Goal: Transaction & Acquisition: Purchase product/service

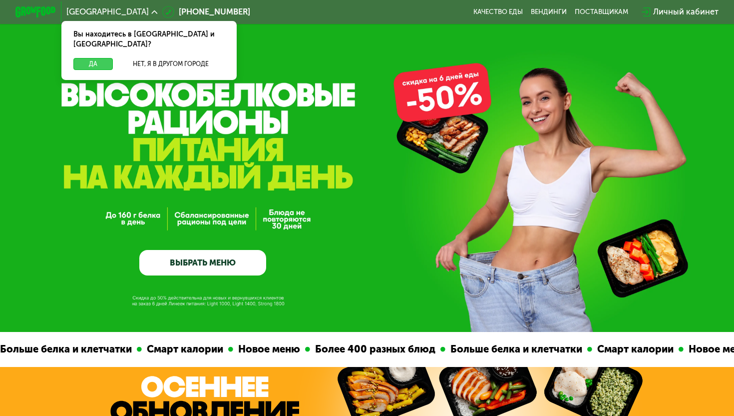
click at [92, 58] on button "Да" at bounding box center [92, 64] width 39 height 12
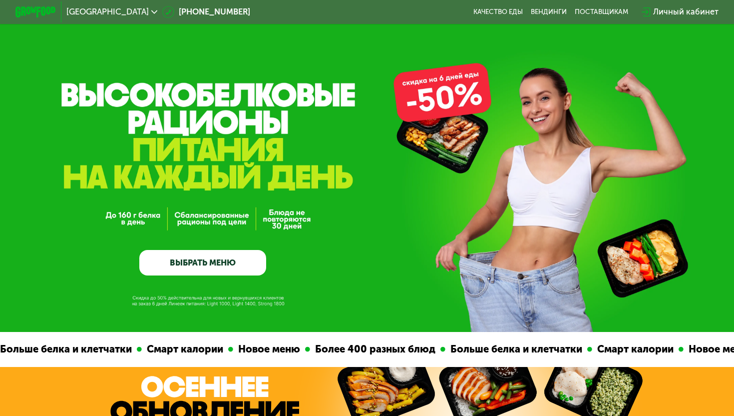
click at [431, 138] on div "GrowFood — доставка правильного питания ВЫБРАТЬ МЕНЮ" at bounding box center [367, 196] width 734 height 158
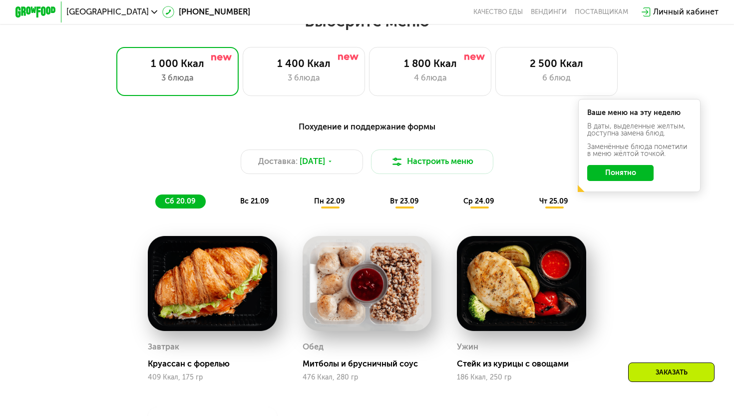
scroll to position [671, 0]
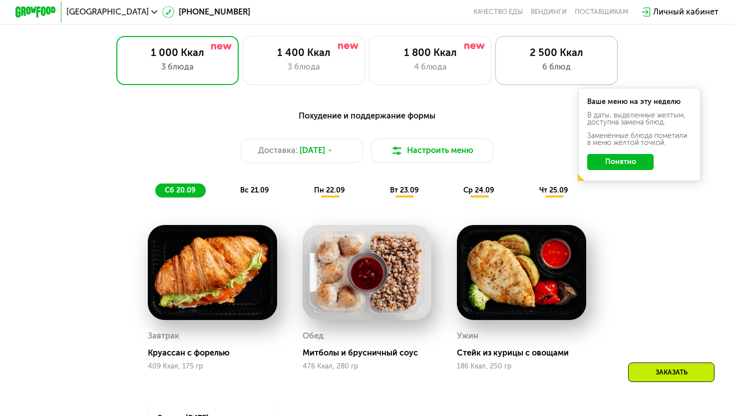
click at [544, 80] on div "2 500 Ккал 6 блюд" at bounding box center [557, 60] width 122 height 49
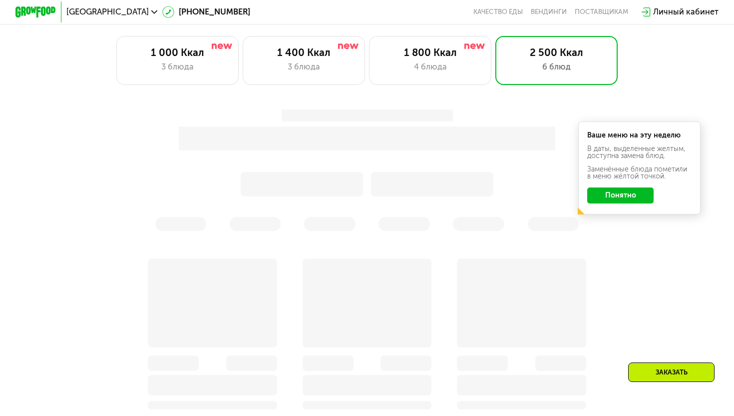
click at [608, 196] on button "Понятно" at bounding box center [620, 195] width 66 height 16
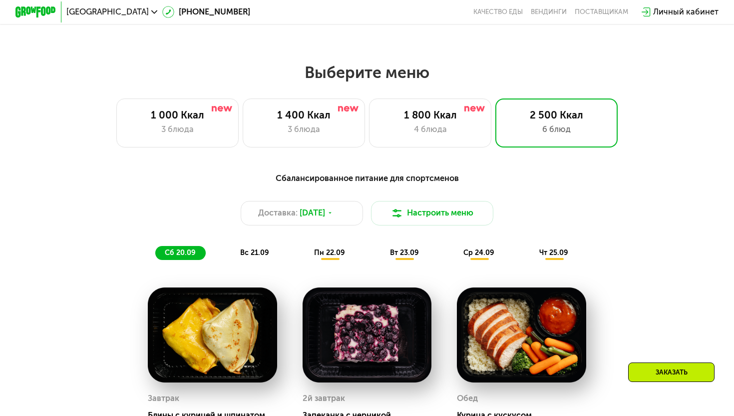
scroll to position [593, 0]
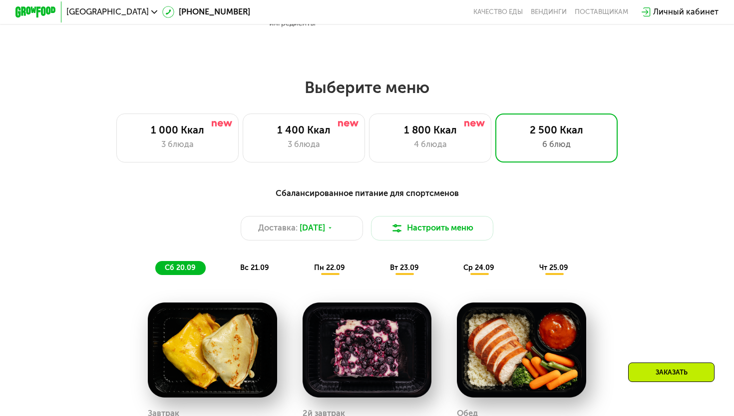
click at [341, 275] on div "пн 22.09" at bounding box center [330, 268] width 50 height 14
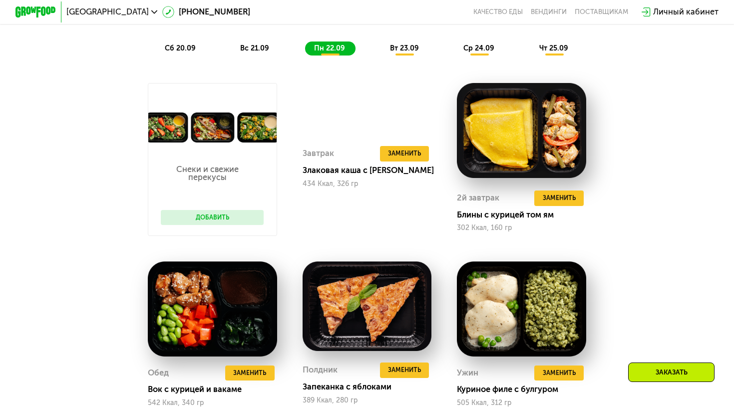
scroll to position [810, 0]
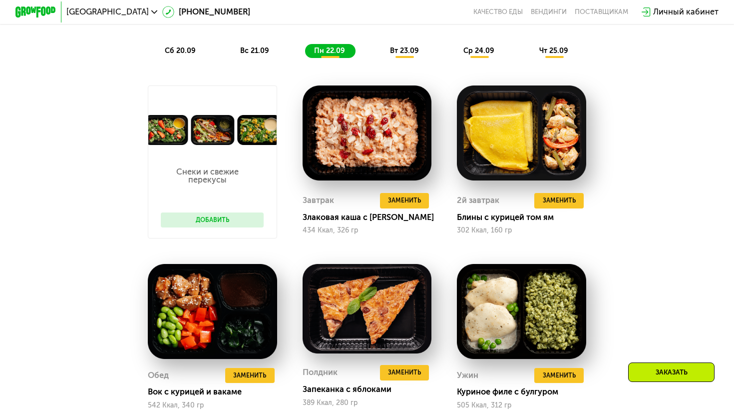
click at [405, 47] on span "вт 23.09" at bounding box center [404, 50] width 29 height 8
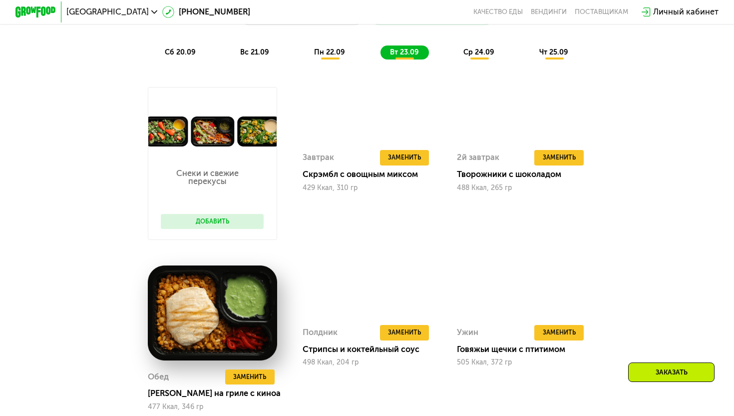
scroll to position [808, 0]
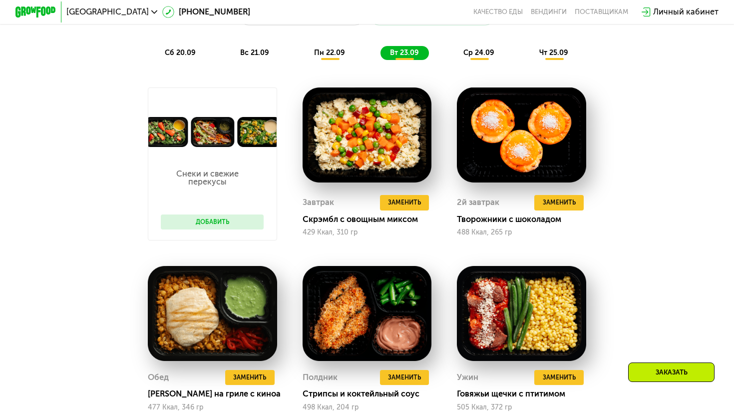
click at [345, 53] on div "пн 22.09" at bounding box center [330, 53] width 50 height 14
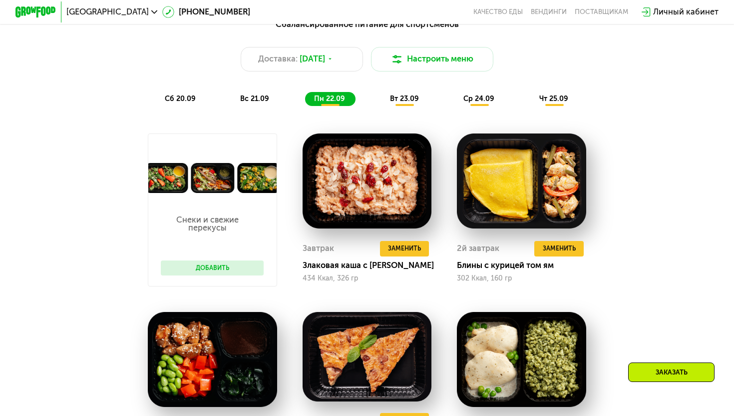
scroll to position [761, 0]
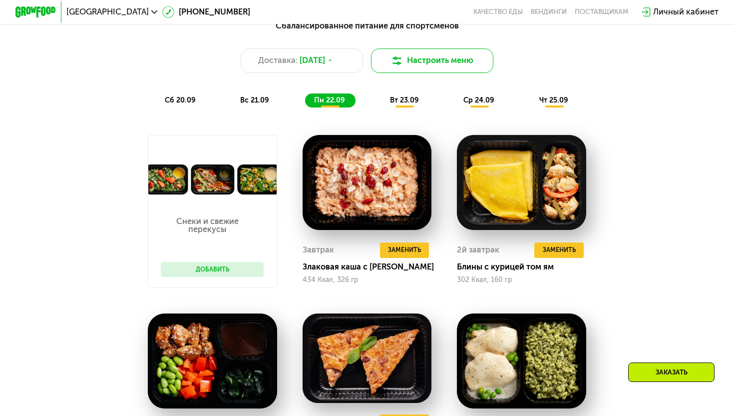
click at [466, 67] on button "Настроить меню" at bounding box center [432, 60] width 122 height 24
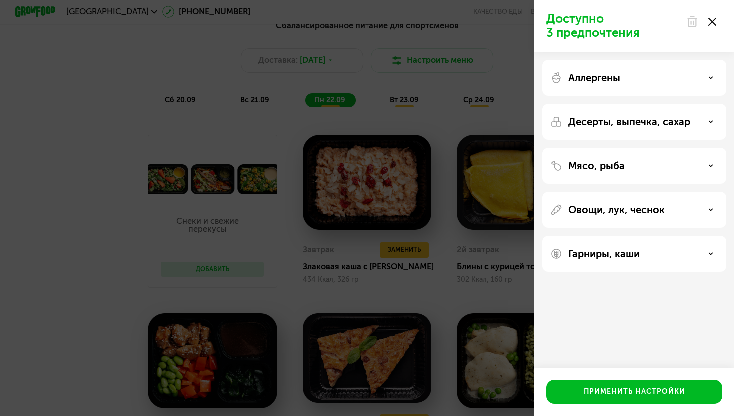
click at [632, 77] on div "Аллергены" at bounding box center [635, 78] width 168 height 12
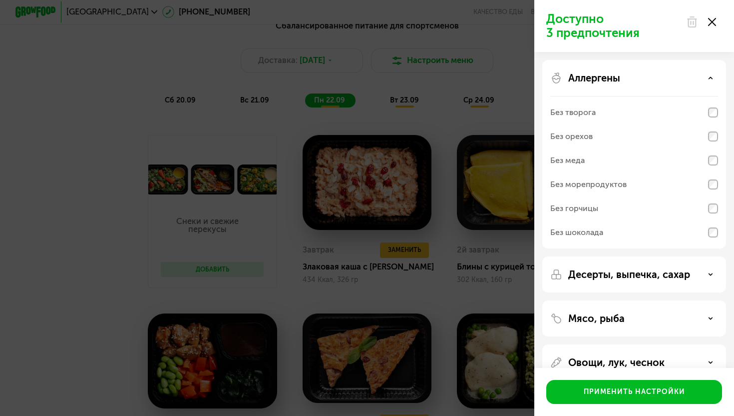
click at [705, 104] on div "Без творога" at bounding box center [635, 112] width 168 height 24
click at [705, 129] on div "Без орехов" at bounding box center [635, 136] width 168 height 24
click at [704, 155] on div "Без меда" at bounding box center [635, 160] width 168 height 24
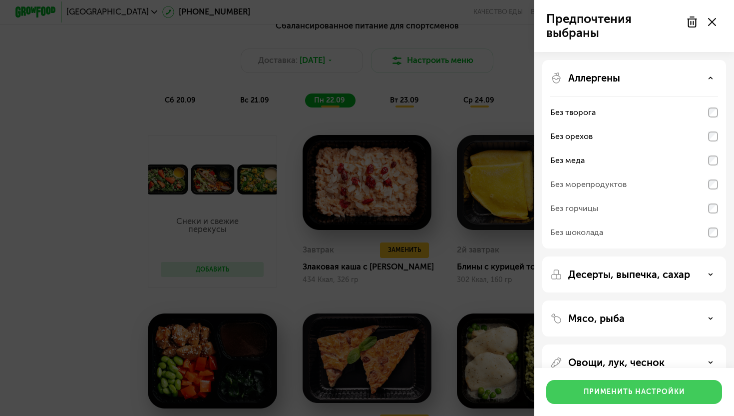
click at [662, 402] on button "Применить настройки" at bounding box center [635, 392] width 176 height 24
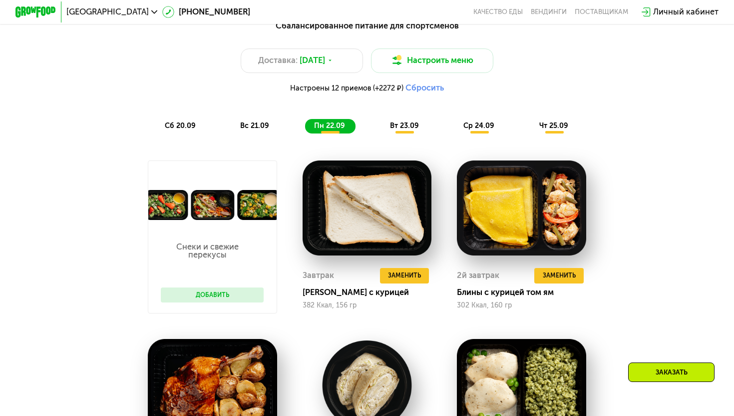
click at [418, 122] on span "вт 23.09" at bounding box center [404, 125] width 29 height 8
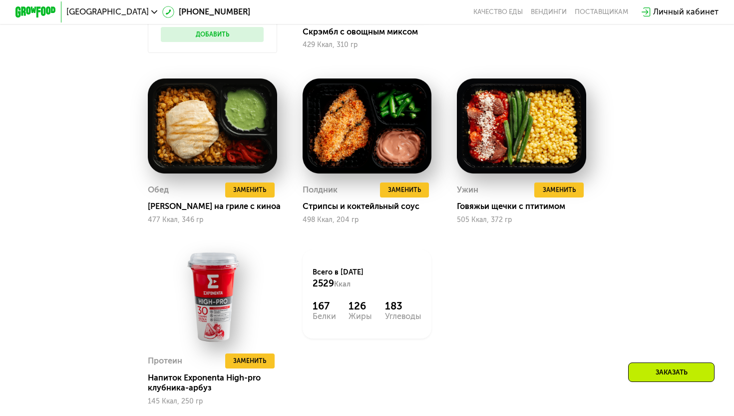
scroll to position [1022, 0]
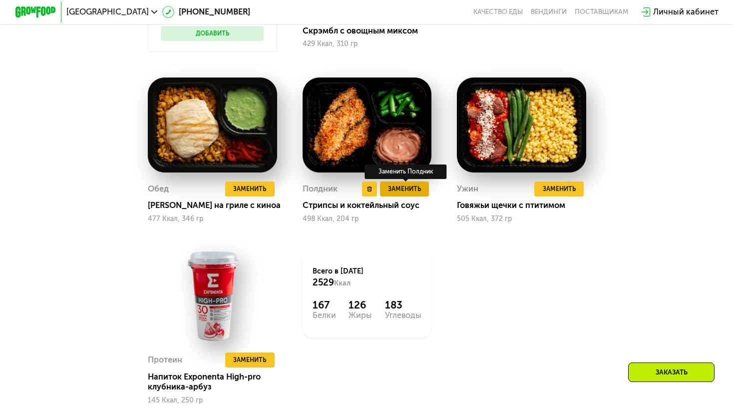
click at [410, 189] on span "Заменить" at bounding box center [404, 189] width 33 height 10
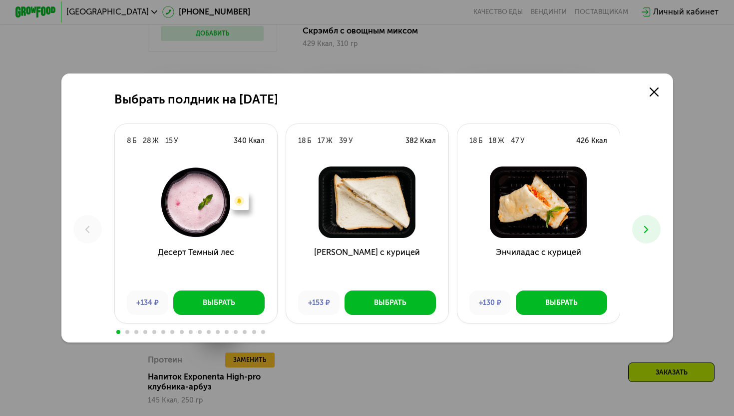
click at [639, 224] on button at bounding box center [646, 229] width 28 height 28
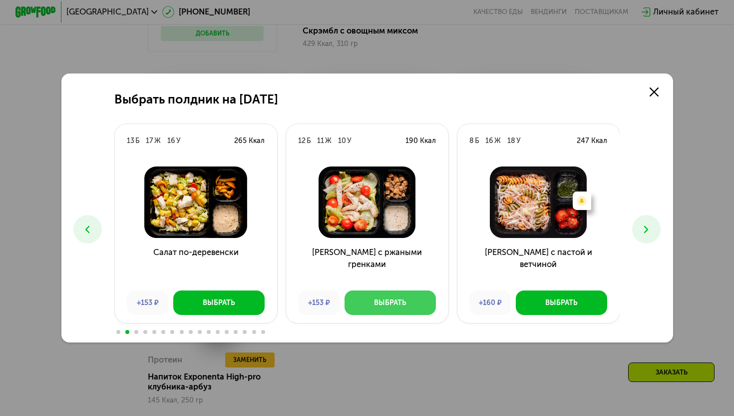
click at [412, 306] on button "Выбрать" at bounding box center [390, 302] width 91 height 24
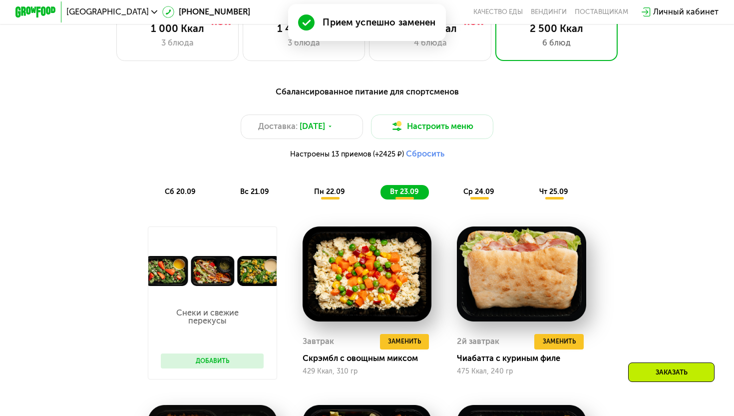
click at [487, 192] on span "ср 24.09" at bounding box center [479, 191] width 31 height 8
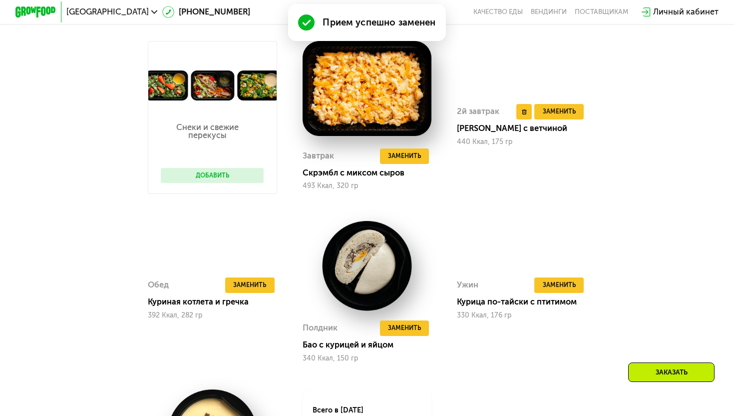
scroll to position [896, 0]
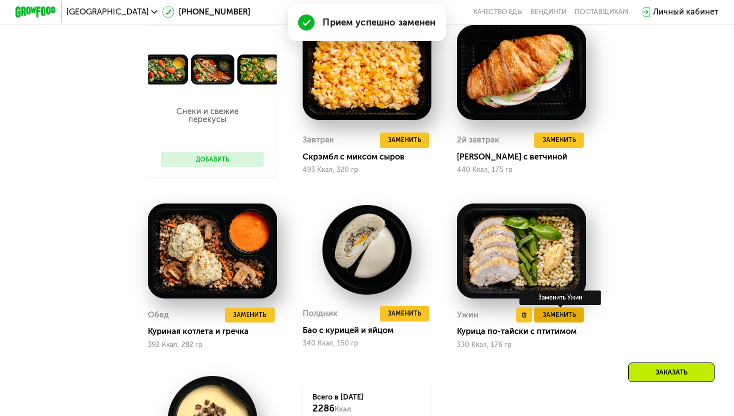
click at [571, 319] on span "Заменить" at bounding box center [559, 315] width 33 height 10
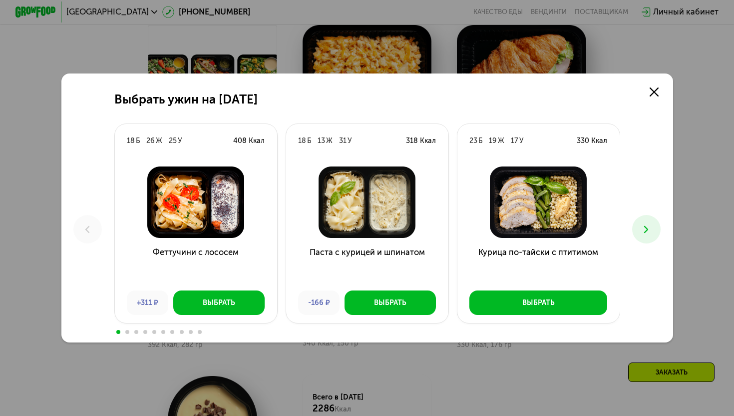
click at [642, 231] on icon at bounding box center [646, 229] width 12 height 12
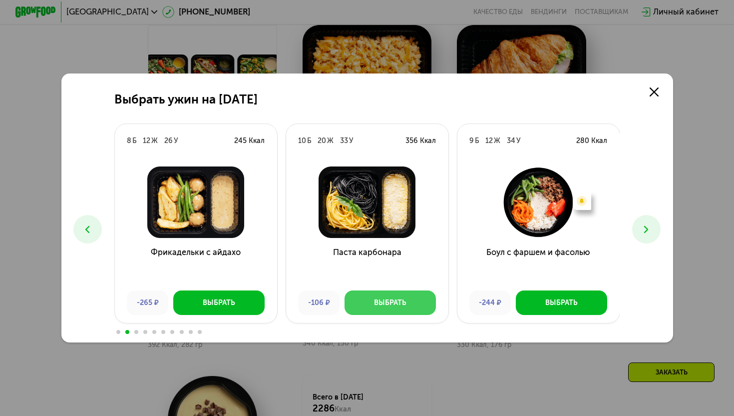
click at [427, 302] on button "Выбрать" at bounding box center [390, 302] width 91 height 24
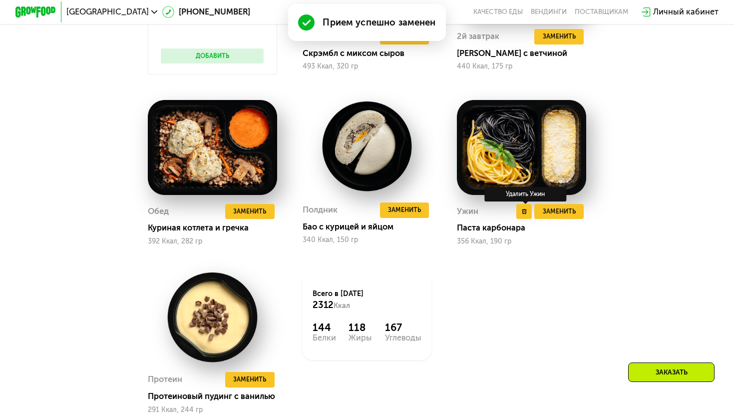
scroll to position [1001, 0]
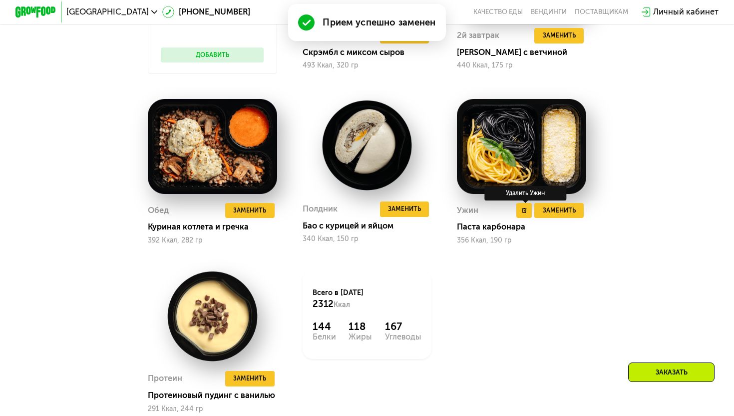
click at [485, 298] on div "Снеки и свежие перекусы Добавить Завтрак Удалить Завтрак Заменить Заменить Завт…" at bounding box center [367, 167] width 464 height 518
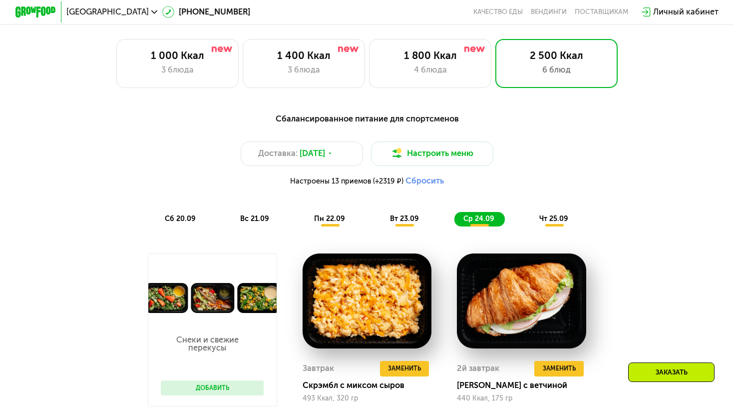
scroll to position [668, 0]
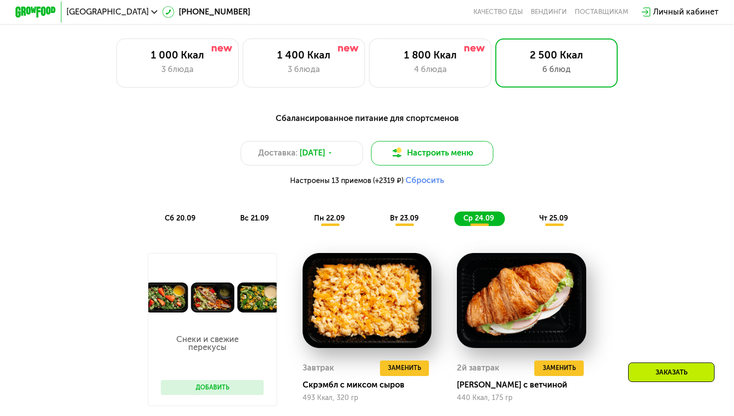
click at [491, 149] on button "Настроить меню" at bounding box center [432, 153] width 122 height 24
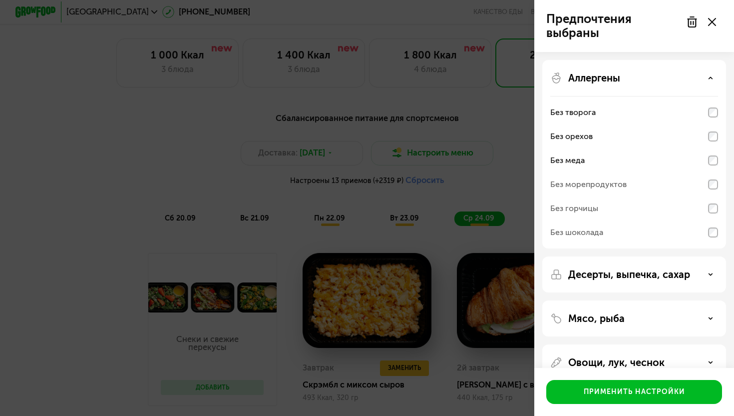
click at [692, 26] on use at bounding box center [692, 22] width 8 height 10
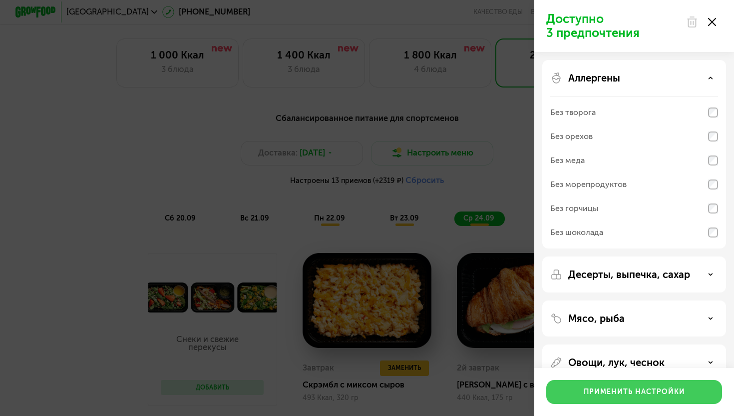
click at [615, 398] on button "Применить настройки" at bounding box center [635, 392] width 176 height 24
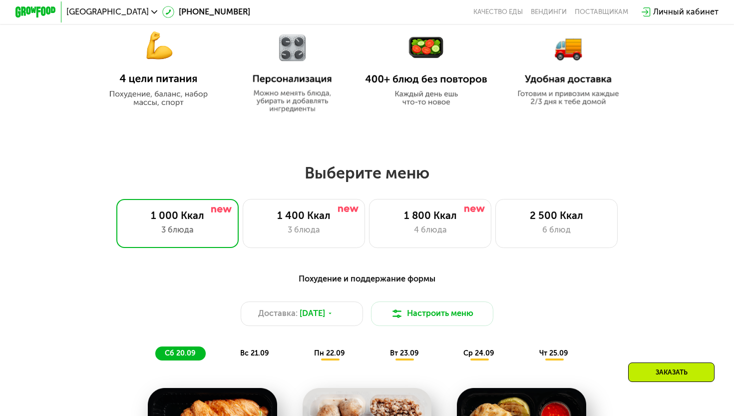
scroll to position [516, 0]
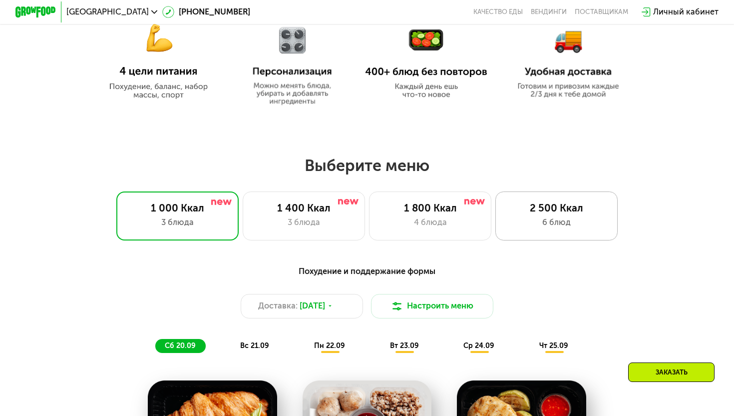
click at [576, 209] on div "2 500 Ккал" at bounding box center [557, 208] width 101 height 12
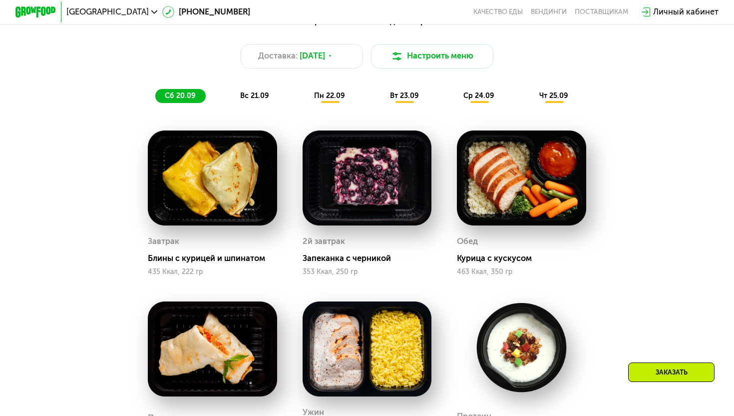
scroll to position [737, 0]
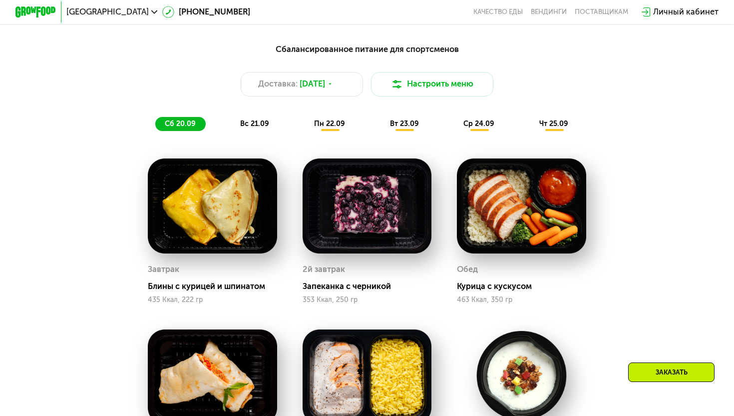
click at [352, 121] on div "пн 22.09" at bounding box center [330, 124] width 50 height 14
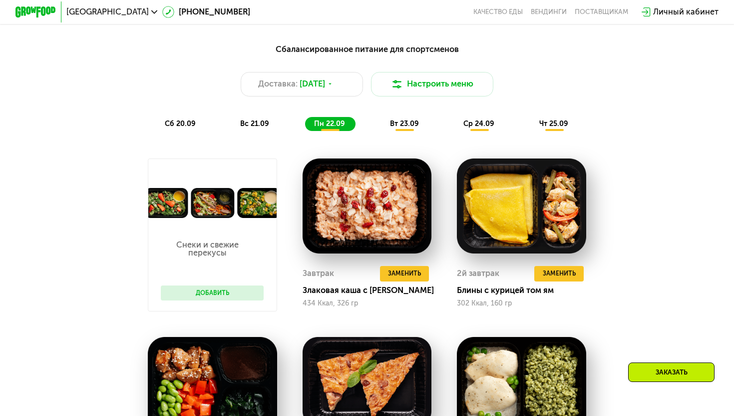
click at [407, 119] on div "вт 23.09" at bounding box center [405, 124] width 48 height 14
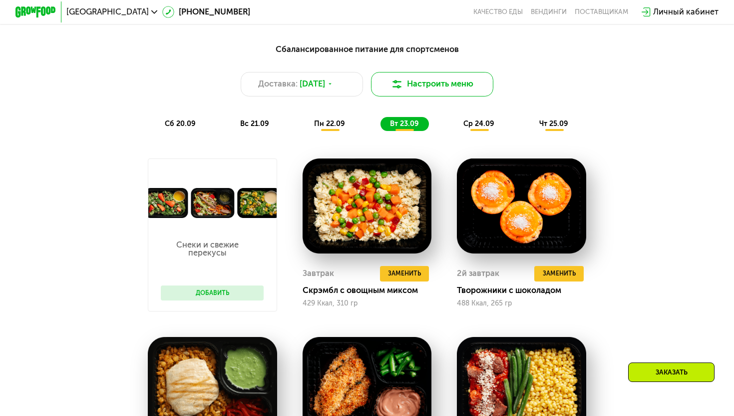
click at [423, 85] on button "Настроить меню" at bounding box center [432, 84] width 122 height 24
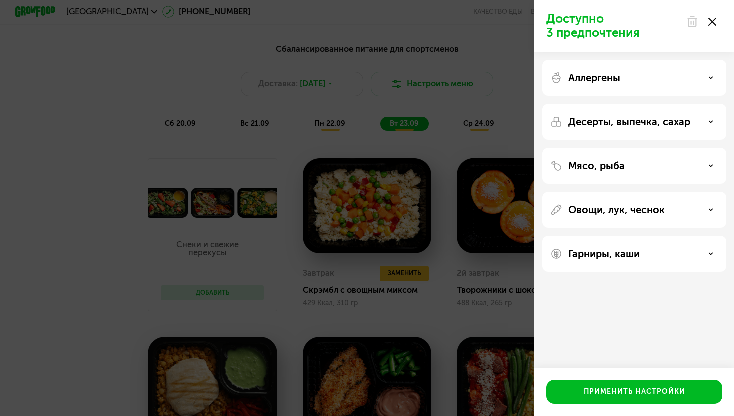
click at [608, 75] on p "Аллергены" at bounding box center [595, 78] width 52 height 12
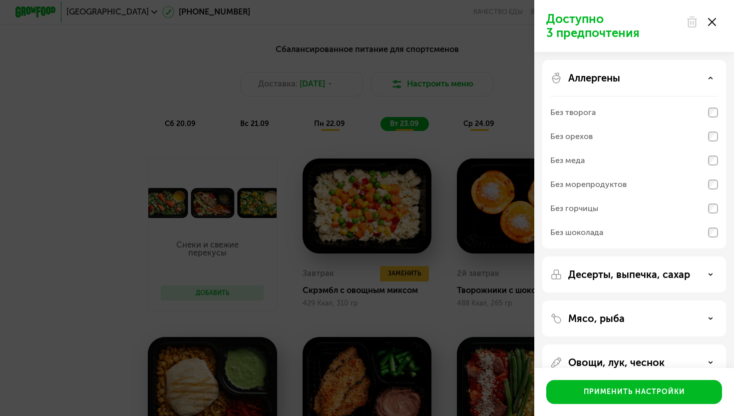
click at [609, 166] on div "Без меда" at bounding box center [635, 160] width 168 height 24
click at [609, 181] on div "Без морепродуктов" at bounding box center [589, 184] width 76 height 12
click at [603, 229] on div "Без шоколада" at bounding box center [577, 232] width 53 height 12
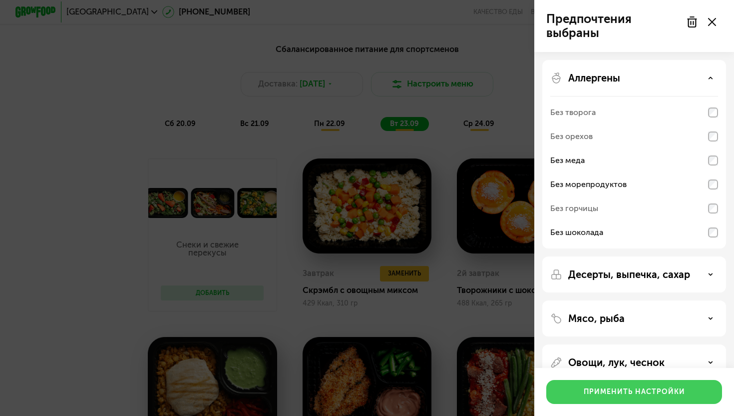
click at [601, 395] on div "Применить настройки" at bounding box center [634, 392] width 101 height 10
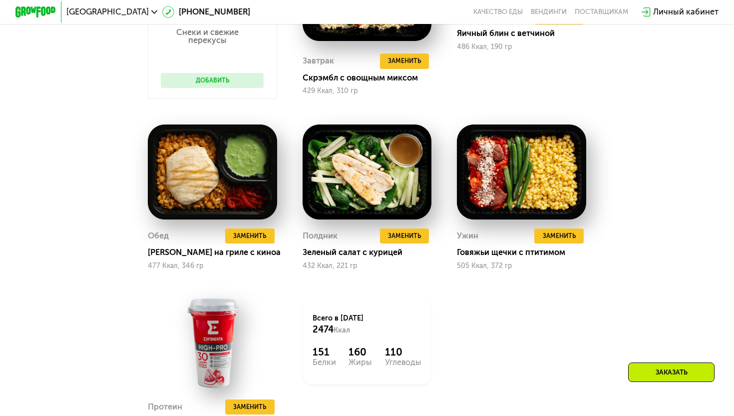
scroll to position [990, 0]
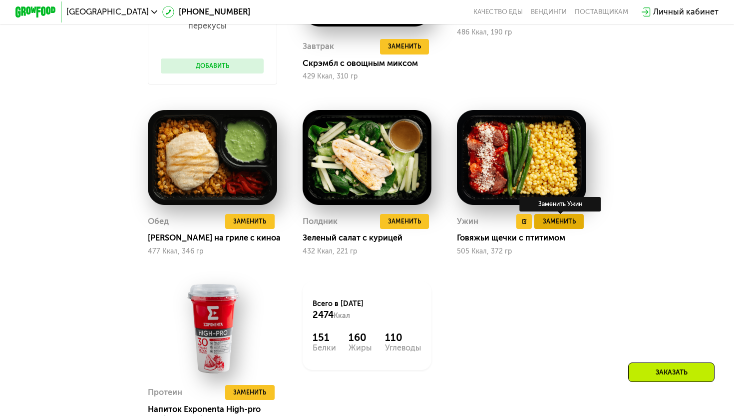
click at [569, 224] on span "Заменить" at bounding box center [559, 221] width 33 height 10
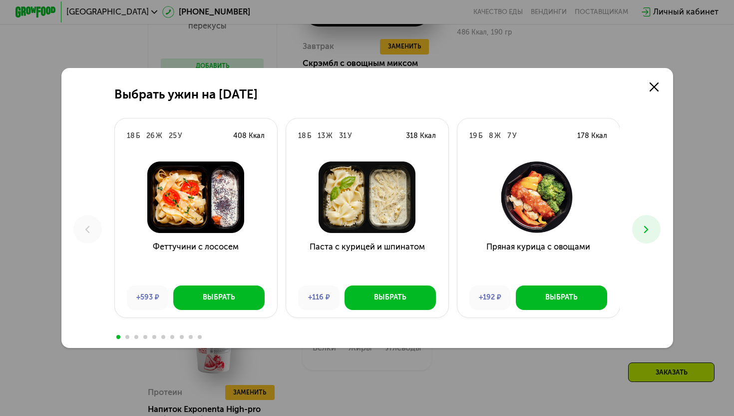
click at [649, 219] on button at bounding box center [646, 229] width 28 height 28
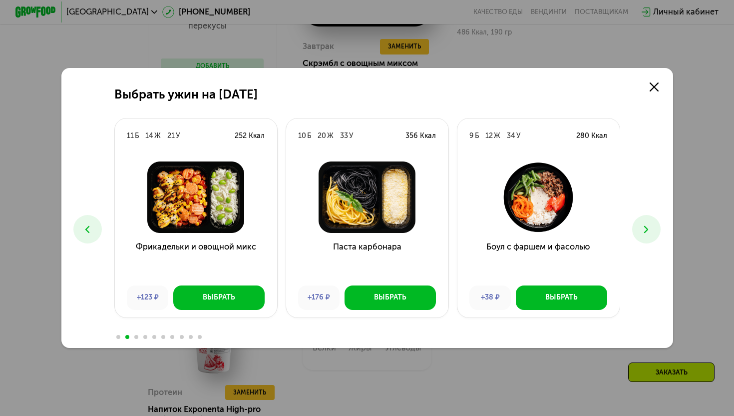
click at [649, 219] on button at bounding box center [646, 229] width 28 height 28
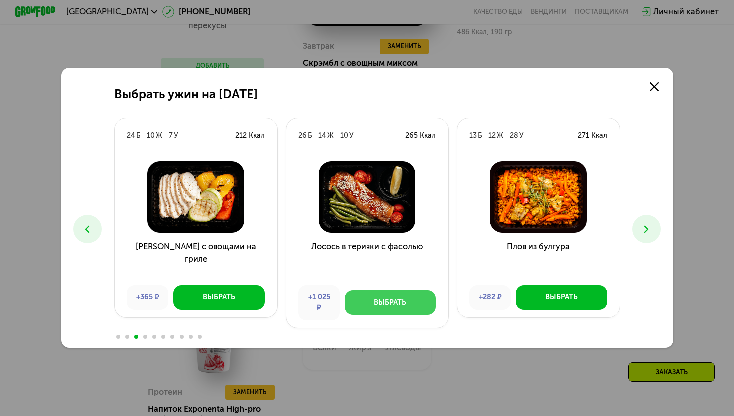
click at [426, 293] on button "Выбрать" at bounding box center [390, 302] width 91 height 24
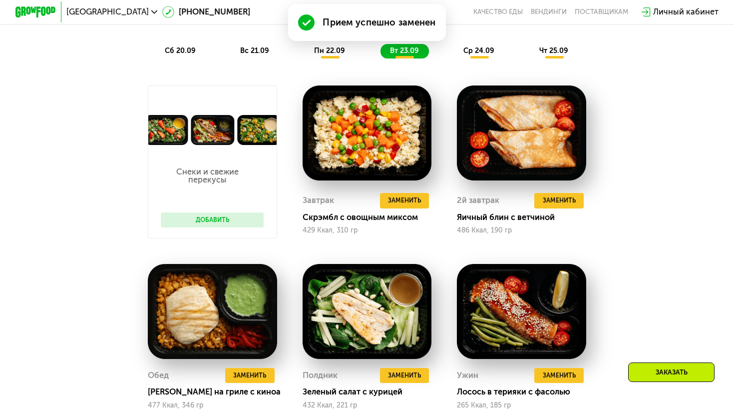
scroll to position [803, 0]
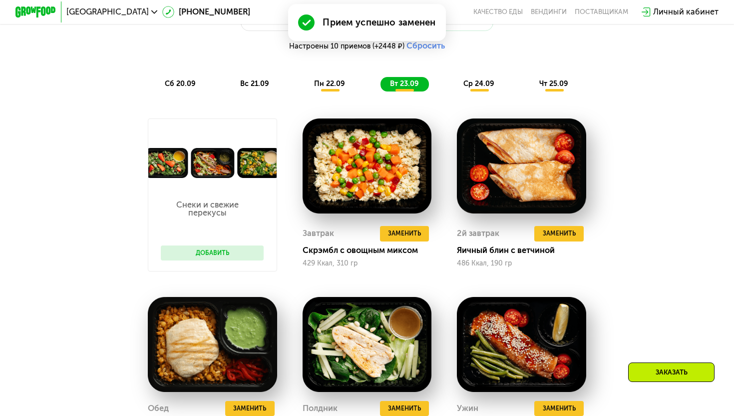
click at [479, 89] on div "ср 24.09" at bounding box center [480, 84] width 50 height 14
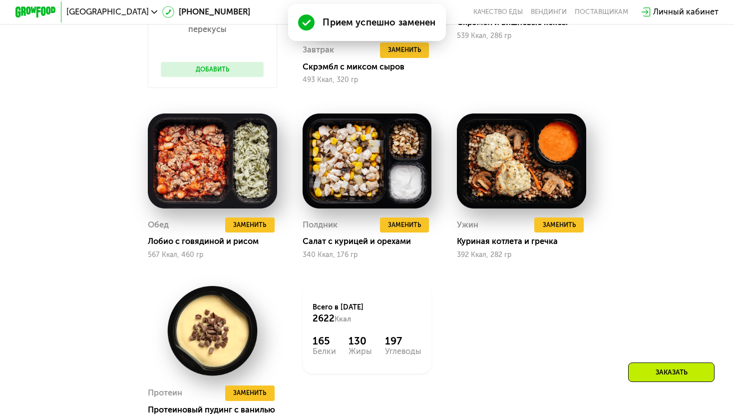
scroll to position [989, 0]
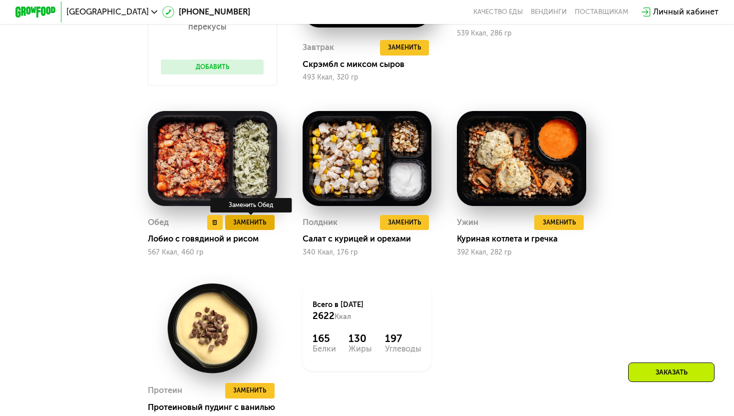
click at [242, 227] on button "Заменить" at bounding box center [249, 222] width 49 height 15
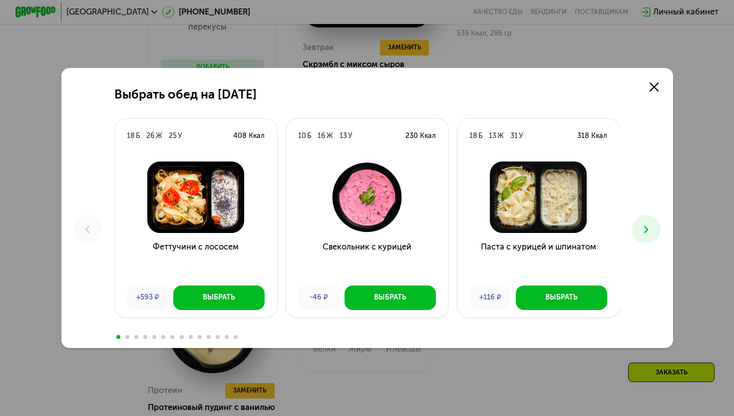
click at [642, 232] on icon at bounding box center [646, 229] width 12 height 12
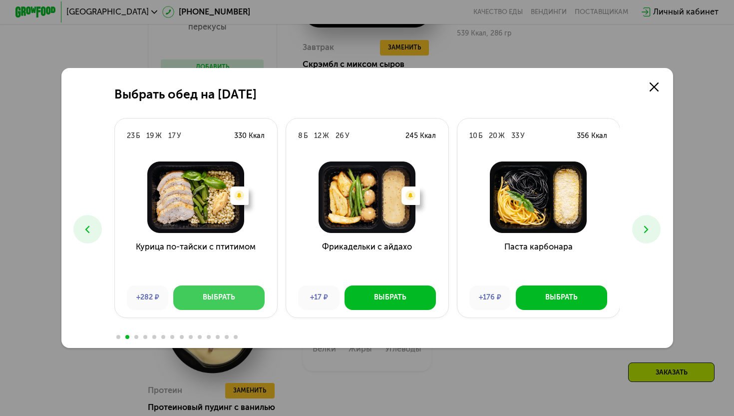
click at [239, 292] on button "Выбрать" at bounding box center [218, 297] width 91 height 24
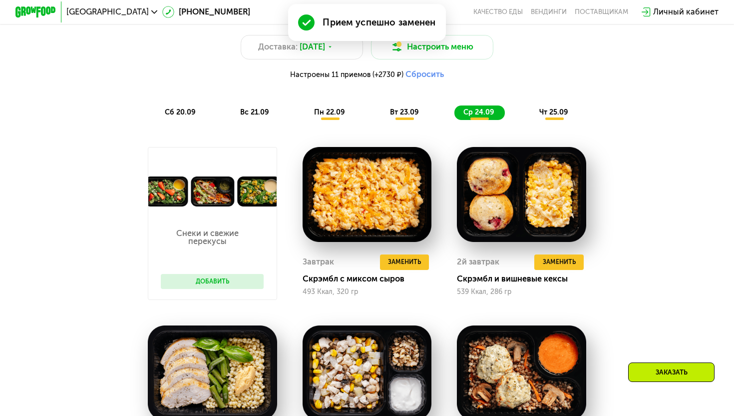
scroll to position [772, 0]
